Goal: Task Accomplishment & Management: Manage account settings

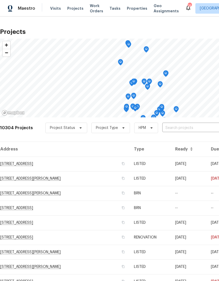
click at [180, 121] on div "10304 Projects Project Status Project Type HPM ​" at bounding box center [148, 130] width 297 height 21
click at [180, 127] on input "text" at bounding box center [192, 128] width 60 height 8
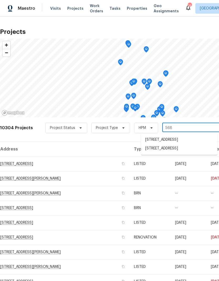
type input "5680"
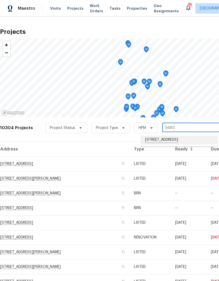
click at [168, 142] on li "[STREET_ADDRESS]" at bounding box center [179, 139] width 76 height 9
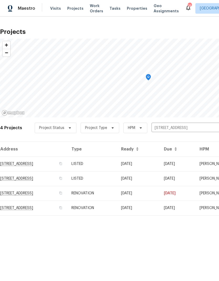
click at [150, 210] on td "08/25/25" at bounding box center [138, 207] width 43 height 15
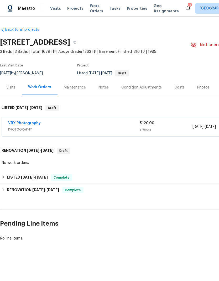
click at [71, 8] on span "Projects" at bounding box center [75, 8] width 16 height 5
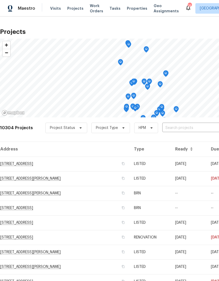
click at [173, 130] on input "text" at bounding box center [192, 128] width 60 height 8
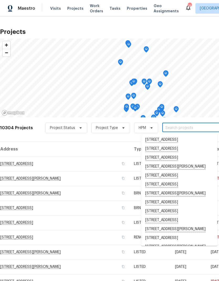
click at [175, 128] on input "text" at bounding box center [192, 128] width 60 height 8
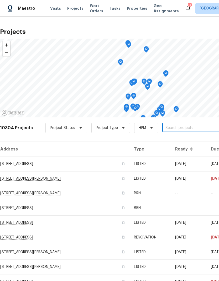
paste input "[STREET_ADDRESS]"
type input "[STREET_ADDRESS]"
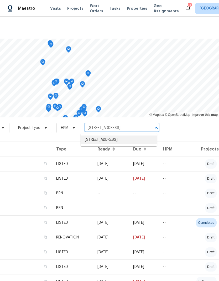
click at [117, 143] on li "[STREET_ADDRESS]" at bounding box center [119, 139] width 76 height 9
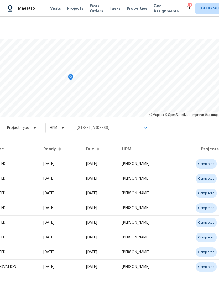
click at [118, 251] on td "10/04/24" at bounding box center [100, 252] width 36 height 15
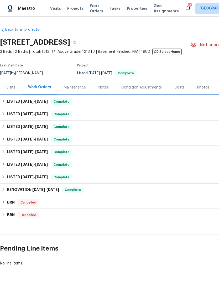
click at [6, 100] on div "LISTED 7/28/25 - 8/1/25 Complete" at bounding box center [148, 101] width 293 height 6
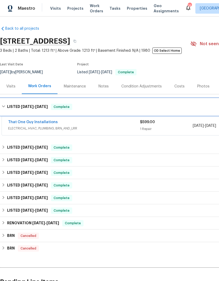
scroll to position [1, 0]
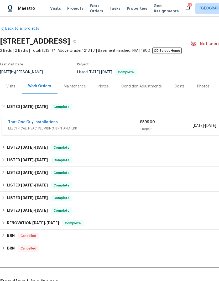
click at [35, 121] on link "That One Guy Installations" at bounding box center [33, 122] width 50 height 4
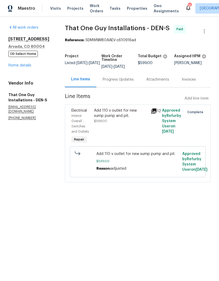
click at [153, 113] on icon at bounding box center [153, 110] width 5 height 5
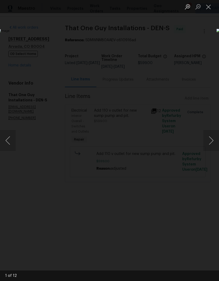
click at [206, 143] on button "Next image" at bounding box center [211, 140] width 16 height 21
click at [208, 142] on button "Next image" at bounding box center [211, 140] width 16 height 21
click at [209, 143] on button "Next image" at bounding box center [211, 140] width 16 height 21
click at [208, 142] on button "Next image" at bounding box center [211, 140] width 16 height 21
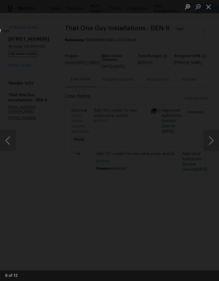
click at [208, 142] on button "Next image" at bounding box center [211, 140] width 16 height 21
click at [209, 144] on button "Next image" at bounding box center [211, 140] width 16 height 21
click at [208, 143] on button "Next image" at bounding box center [211, 140] width 16 height 21
click at [208, 145] on button "Next image" at bounding box center [211, 140] width 16 height 21
click at [210, 139] on button "Next image" at bounding box center [211, 140] width 16 height 21
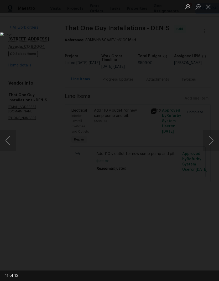
click at [208, 139] on button "Next image" at bounding box center [211, 140] width 16 height 21
click at [210, 138] on button "Next image" at bounding box center [211, 140] width 16 height 21
click at [208, 140] on button "Next image" at bounding box center [211, 140] width 16 height 21
click at [209, 136] on button "Next image" at bounding box center [211, 140] width 16 height 21
click at [208, 6] on button "Close lightbox" at bounding box center [208, 6] width 10 height 9
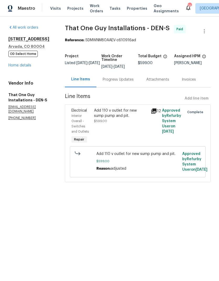
click at [20, 65] on link "Home details" at bounding box center [19, 66] width 23 height 4
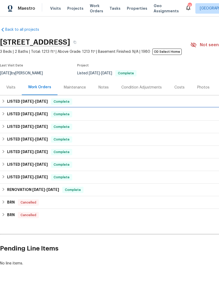
click at [6, 114] on div "LISTED 6/30/25 - 7/4/25 Complete" at bounding box center [148, 114] width 293 height 6
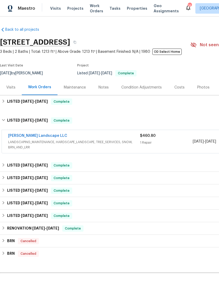
click at [28, 135] on link "[PERSON_NAME] Landscape LLC" at bounding box center [37, 136] width 59 height 4
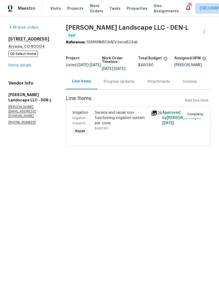
click at [22, 64] on link "Home details" at bounding box center [19, 66] width 23 height 4
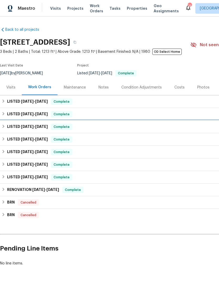
click at [5, 125] on icon at bounding box center [4, 126] width 4 height 4
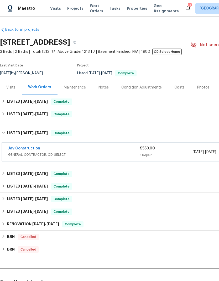
click at [22, 148] on link "Jav Construction" at bounding box center [24, 148] width 32 height 4
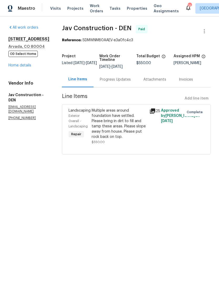
click at [20, 66] on div "13784 W 67th Way Arvada, CO 80004 OD Select Home Home details" at bounding box center [28, 51] width 41 height 31
click at [23, 67] on link "Home details" at bounding box center [19, 66] width 23 height 4
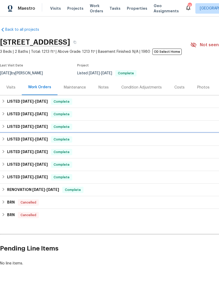
click at [7, 137] on h6 "LISTED 4/14/25 - 5/13/25" at bounding box center [27, 139] width 41 height 6
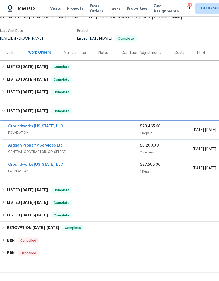
scroll to position [34, 0]
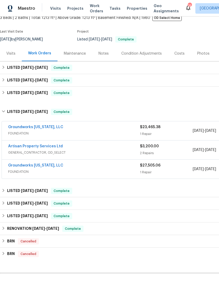
click at [70, 10] on span "Projects" at bounding box center [75, 8] width 16 height 5
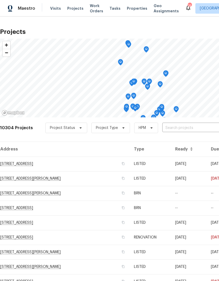
click at [179, 129] on input "text" at bounding box center [192, 128] width 60 height 8
type input "6424"
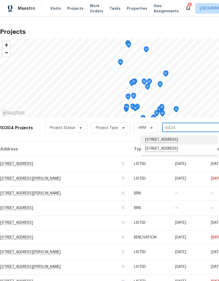
click at [177, 142] on li "[STREET_ADDRESS]" at bounding box center [179, 139] width 76 height 9
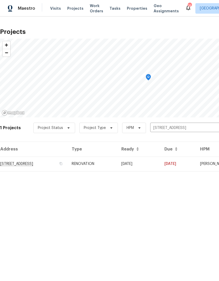
click at [117, 166] on td "RENOVATION" at bounding box center [92, 163] width 50 height 15
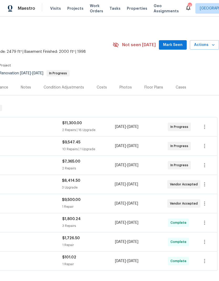
scroll to position [0, 78]
click at [203, 144] on icon "button" at bounding box center [204, 146] width 6 height 6
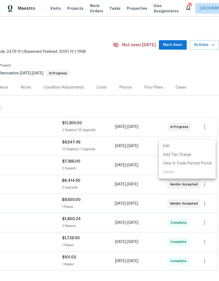
click at [177, 146] on li "Edit" at bounding box center [187, 146] width 57 height 9
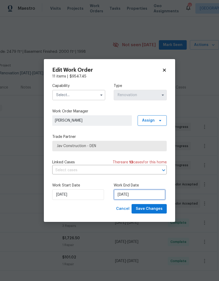
click at [148, 197] on input "[DATE]" at bounding box center [140, 194] width 52 height 10
select select "8"
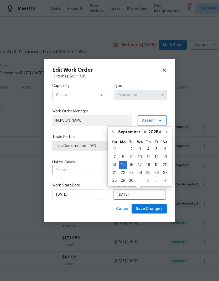
scroll to position [2, 0]
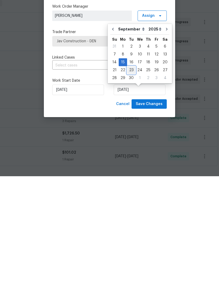
click at [130, 171] on div "23" at bounding box center [131, 174] width 8 height 7
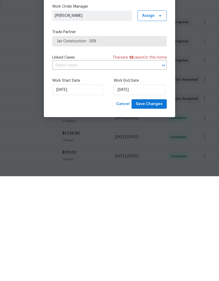
type input "[DATE]"
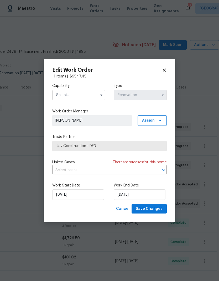
click at [93, 95] on input "text" at bounding box center [78, 95] width 53 height 10
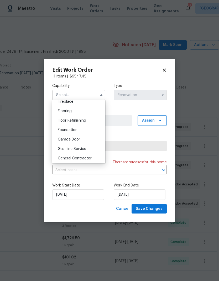
click at [87, 161] on div "General Contractor" at bounding box center [79, 158] width 50 height 9
type input "General Contractor"
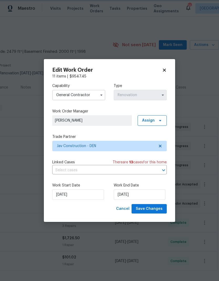
scroll to position [209, 0]
click at [156, 210] on span "Save Changes" at bounding box center [149, 208] width 27 height 7
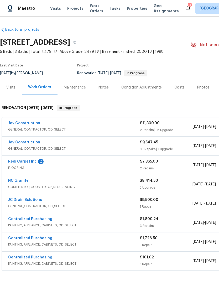
scroll to position [0, 0]
click at [53, 8] on span "Visits" at bounding box center [55, 8] width 11 height 5
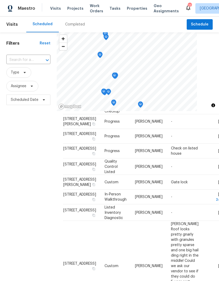
scroll to position [39, 0]
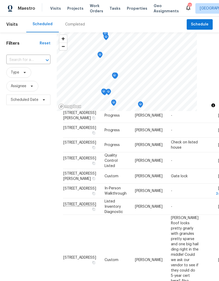
click at [0, 0] on span at bounding box center [0, 0] width 0 height 0
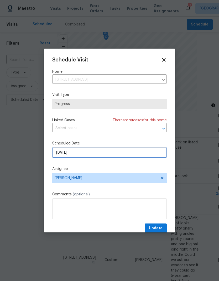
click at [122, 155] on input "[DATE]" at bounding box center [109, 152] width 114 height 10
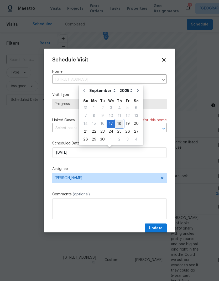
click at [120, 124] on div "18" at bounding box center [119, 123] width 8 height 7
type input "[DATE]"
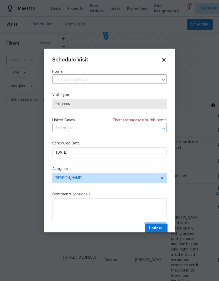
click at [157, 228] on span "Update" at bounding box center [156, 228] width 14 height 7
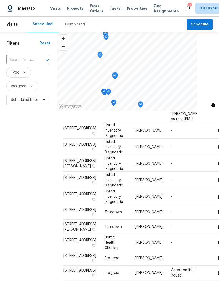
scroll to position [291, 0]
click at [0, 0] on icon at bounding box center [0, 0] width 0 height 0
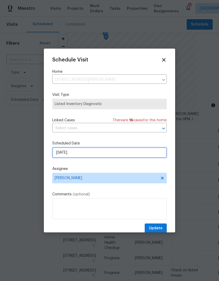
click at [87, 155] on input "[DATE]" at bounding box center [109, 152] width 114 height 10
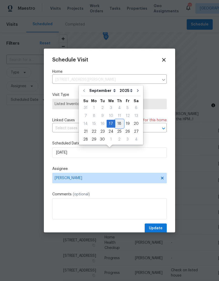
click at [118, 123] on div "18" at bounding box center [119, 123] width 8 height 7
type input "[DATE]"
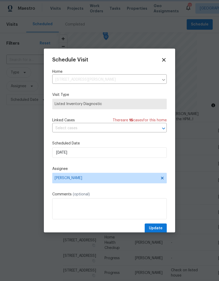
click at [158, 229] on span "Update" at bounding box center [156, 228] width 14 height 7
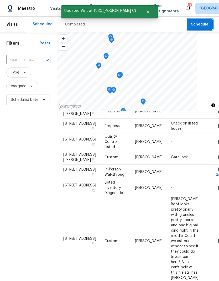
click at [197, 25] on span "Schedule" at bounding box center [200, 24] width 18 height 7
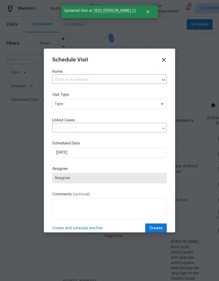
scroll to position [-1, 0]
click at [123, 81] on input "text" at bounding box center [102, 80] width 100 height 8
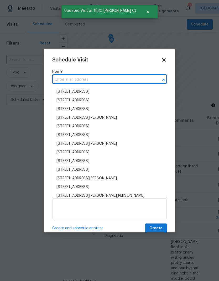
scroll to position [0, 0]
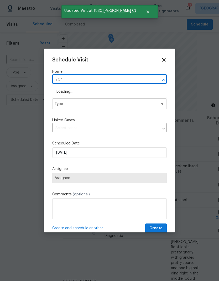
type input "7041"
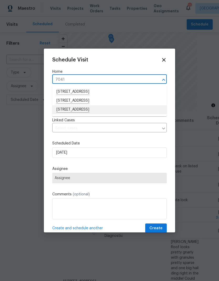
click at [91, 112] on li "[STREET_ADDRESS]" at bounding box center [109, 109] width 114 height 9
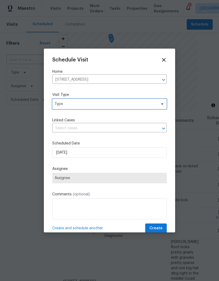
click at [101, 105] on span "Type" at bounding box center [106, 103] width 102 height 5
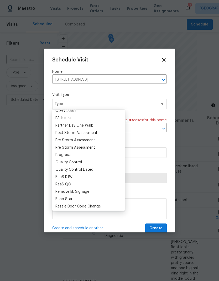
scroll to position [313, 0]
click at [70, 154] on div "Progress" at bounding box center [62, 154] width 15 height 5
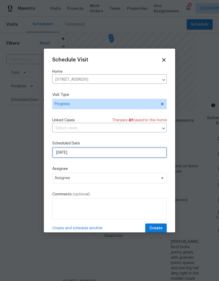
click at [96, 156] on input "[DATE]" at bounding box center [109, 152] width 114 height 10
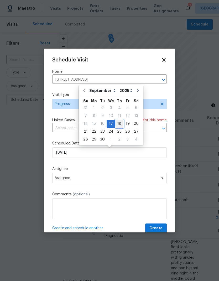
click at [119, 123] on div "18" at bounding box center [119, 123] width 8 height 7
type input "[DATE]"
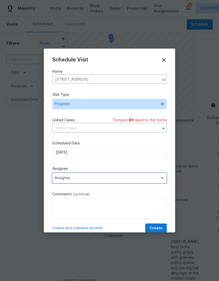
click at [86, 179] on span "Assignee" at bounding box center [106, 178] width 103 height 4
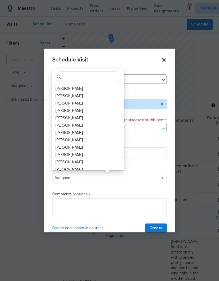
click at [83, 89] on div "[PERSON_NAME]" at bounding box center [69, 88] width 28 height 5
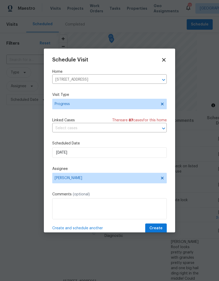
click at [85, 230] on span "Create and schedule another" at bounding box center [77, 227] width 51 height 5
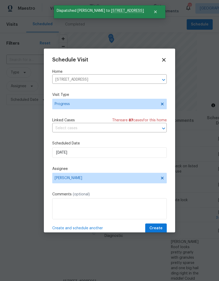
click at [155, 82] on icon "Clear" at bounding box center [156, 79] width 5 height 5
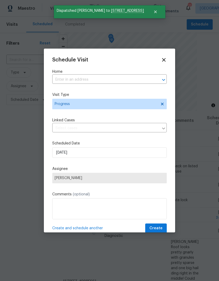
click at [125, 80] on input "text" at bounding box center [102, 80] width 100 height 8
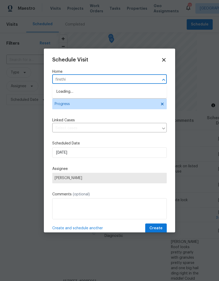
type input "fireth"
click at [72, 91] on li "[STREET_ADDRESS]" at bounding box center [109, 91] width 114 height 9
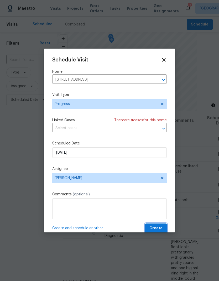
click at [157, 226] on button "Create" at bounding box center [156, 228] width 22 height 10
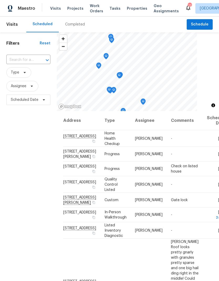
click at [22, 58] on input "text" at bounding box center [20, 60] width 29 height 8
type input "1723"
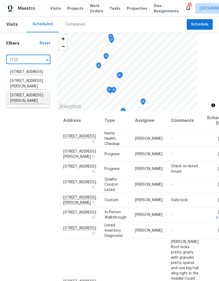
click at [22, 105] on li "[STREET_ADDRESS][PERSON_NAME]" at bounding box center [28, 98] width 44 height 14
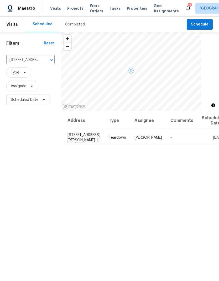
click at [0, 0] on icon at bounding box center [0, 0] width 0 height 0
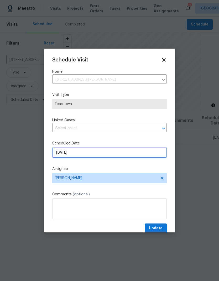
click at [97, 155] on input "[DATE]" at bounding box center [109, 152] width 114 height 10
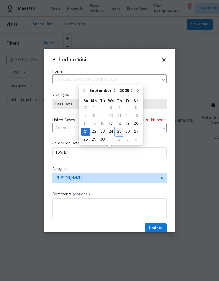
click at [119, 132] on div "25" at bounding box center [119, 131] width 8 height 7
type input "[DATE]"
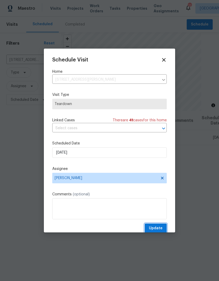
click at [159, 228] on span "Update" at bounding box center [156, 228] width 14 height 7
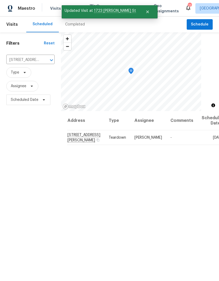
click at [42, 59] on icon "Clear" at bounding box center [44, 59] width 5 height 5
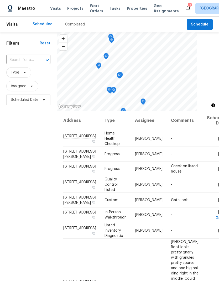
click at [20, 61] on input "text" at bounding box center [20, 60] width 29 height 8
type input "4548"
click at [18, 73] on li "[STREET_ADDRESS]" at bounding box center [28, 72] width 44 height 9
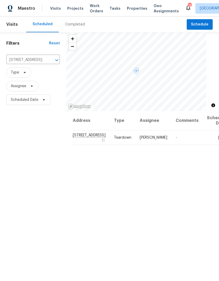
click at [0, 0] on icon at bounding box center [0, 0] width 0 height 0
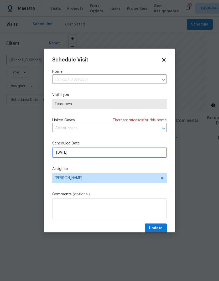
click at [98, 155] on input "[DATE]" at bounding box center [109, 152] width 114 height 10
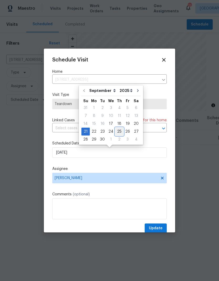
click at [119, 131] on div "25" at bounding box center [119, 131] width 8 height 7
type input "[DATE]"
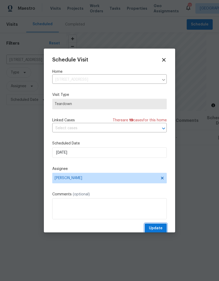
click at [157, 227] on span "Update" at bounding box center [156, 228] width 14 height 7
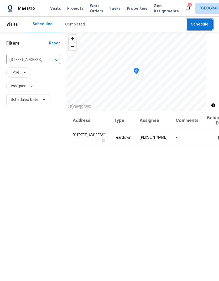
click at [200, 26] on span "Schedule" at bounding box center [200, 24] width 18 height 7
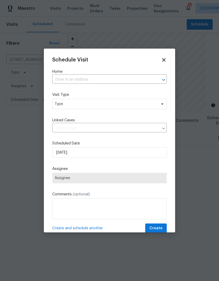
click at [135, 78] on input "text" at bounding box center [102, 80] width 100 height 8
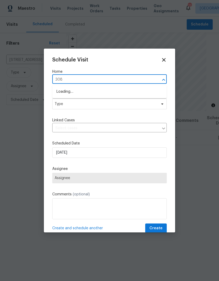
type input "3089"
click at [68, 91] on li "[STREET_ADDRESS]" at bounding box center [109, 91] width 114 height 9
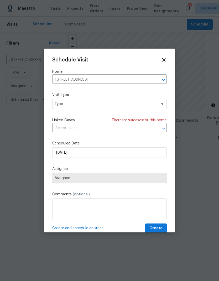
click at [59, 104] on span "Type" at bounding box center [106, 103] width 102 height 5
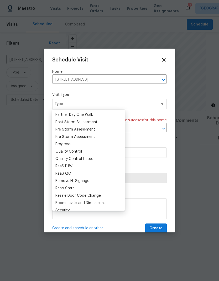
scroll to position [325, 0]
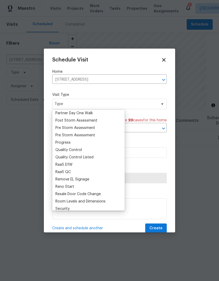
click at [60, 143] on div "Progress" at bounding box center [62, 142] width 15 height 5
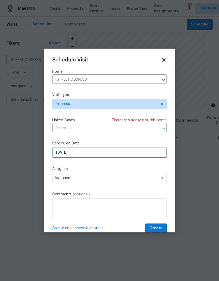
click at [80, 155] on input "[DATE]" at bounding box center [109, 152] width 114 height 10
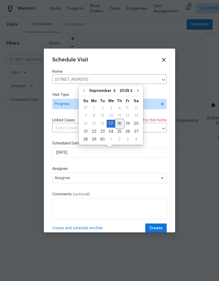
click at [119, 125] on div "18" at bounding box center [119, 123] width 8 height 7
type input "[DATE]"
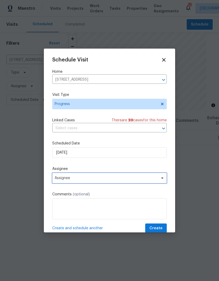
click at [117, 179] on span "Assignee" at bounding box center [106, 178] width 103 height 4
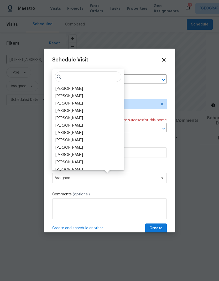
click at [65, 87] on div "[PERSON_NAME]" at bounding box center [69, 88] width 28 height 5
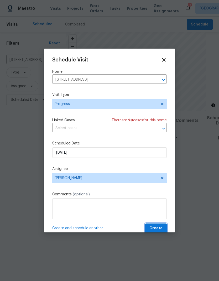
click at [157, 228] on span "Create" at bounding box center [155, 228] width 13 height 7
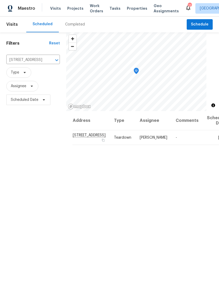
click at [72, 8] on span "Projects" at bounding box center [75, 8] width 16 height 5
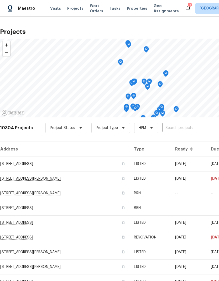
click at [175, 129] on input "text" at bounding box center [192, 128] width 60 height 8
type input "y"
type input "68th"
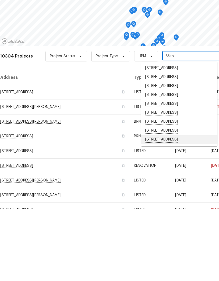
click at [178, 207] on li "[STREET_ADDRESS]" at bounding box center [179, 211] width 76 height 9
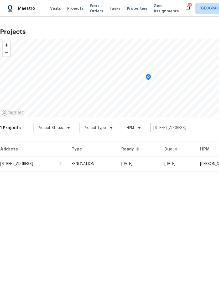
click at [117, 165] on td "RENOVATION" at bounding box center [92, 163] width 50 height 15
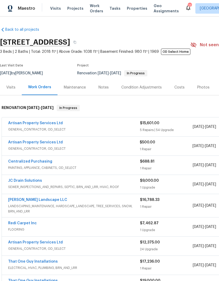
click at [39, 125] on link "Artisan Property Services Ltd" at bounding box center [35, 123] width 55 height 4
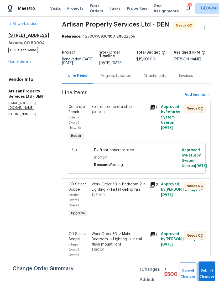
click at [205, 271] on button "Submit Changes" at bounding box center [206, 273] width 17 height 23
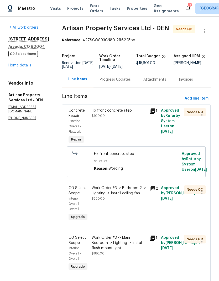
click at [117, 120] on div "Fix front concrete step $100.00" at bounding box center [119, 126] width 58 height 40
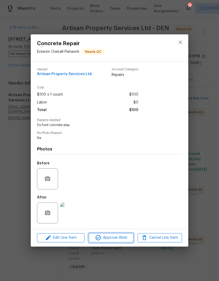
click at [120, 239] on span "Approve Work" at bounding box center [110, 237] width 41 height 7
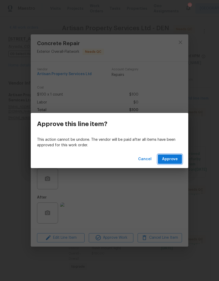
click at [171, 161] on span "Approve" at bounding box center [170, 159] width 16 height 7
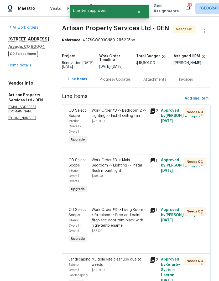
click at [123, 117] on div "Work Order #3 -> Bedroom 2 -> Lighting -> Install ceiling fan" at bounding box center [119, 113] width 55 height 10
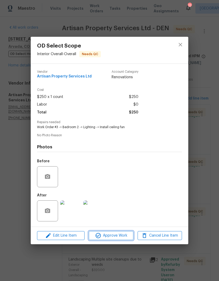
click at [121, 237] on span "Approve Work" at bounding box center [110, 235] width 41 height 7
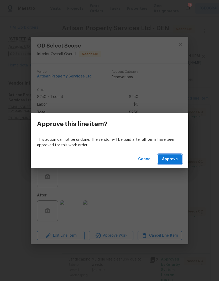
click at [175, 163] on button "Approve" at bounding box center [170, 159] width 24 height 10
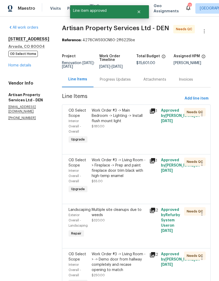
click at [124, 120] on div "Work Order #3 -> Main Bedroom -> Lighting -> Install flush mount light $180.00" at bounding box center [119, 118] width 55 height 21
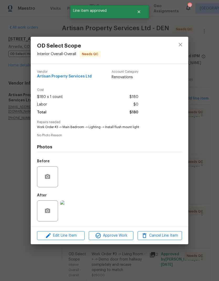
click at [118, 238] on span "Approve Work" at bounding box center [110, 235] width 41 height 7
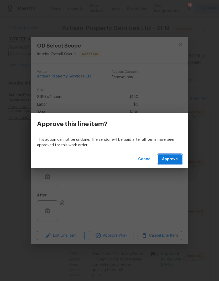
click at [178, 161] on button "Approve" at bounding box center [170, 159] width 24 height 10
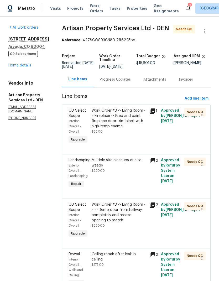
click at [118, 121] on div "Work Order #3 -> Living Room -> Fireplace -> Prep and paint fireplace door trim…" at bounding box center [119, 118] width 55 height 21
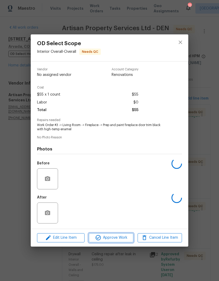
click at [115, 238] on span "Approve Work" at bounding box center [110, 237] width 41 height 7
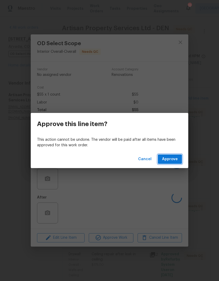
click at [170, 159] on span "Approve" at bounding box center [170, 159] width 16 height 7
click at [171, 161] on span "Loading..." at bounding box center [169, 159] width 18 height 7
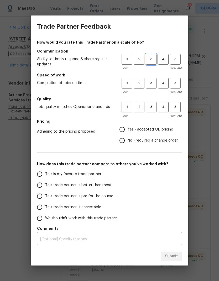
click at [151, 62] on button "3" at bounding box center [151, 59] width 11 height 11
click at [150, 84] on span "3" at bounding box center [151, 83] width 10 height 6
click at [152, 107] on span "3" at bounding box center [151, 107] width 10 height 6
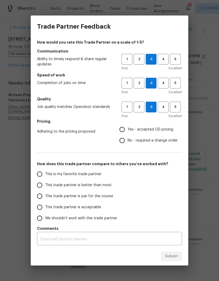
click at [125, 129] on input "Yes - accepted OD pricing" at bounding box center [122, 129] width 11 height 11
radio input "true"
click at [43, 210] on input "This trade partner is acceptable" at bounding box center [39, 207] width 11 height 11
click at [172, 255] on span "Submit" at bounding box center [171, 256] width 13 height 7
radio input "true"
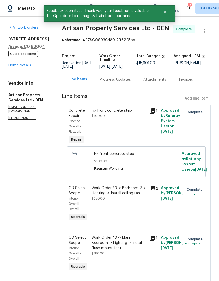
click at [23, 67] on link "Home details" at bounding box center [19, 66] width 23 height 4
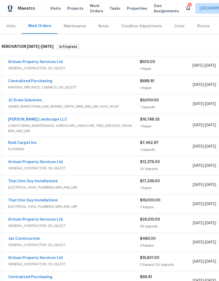
scroll to position [60, 0]
